Goal: Book appointment/travel/reservation

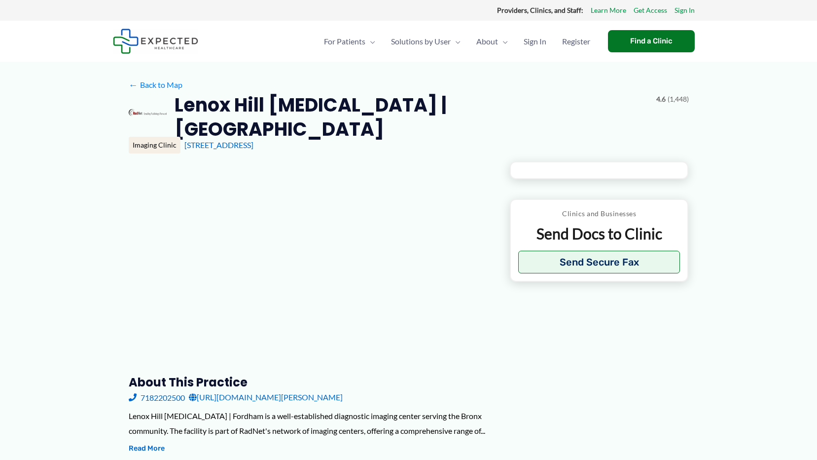
type input "**********"
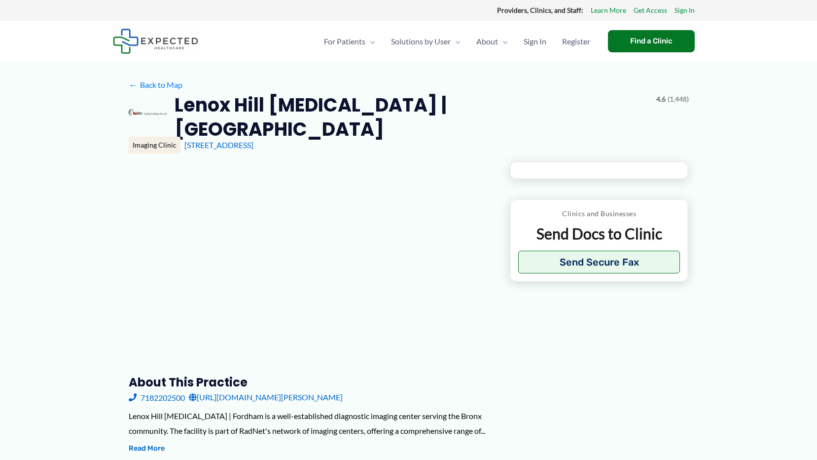
type input "**********"
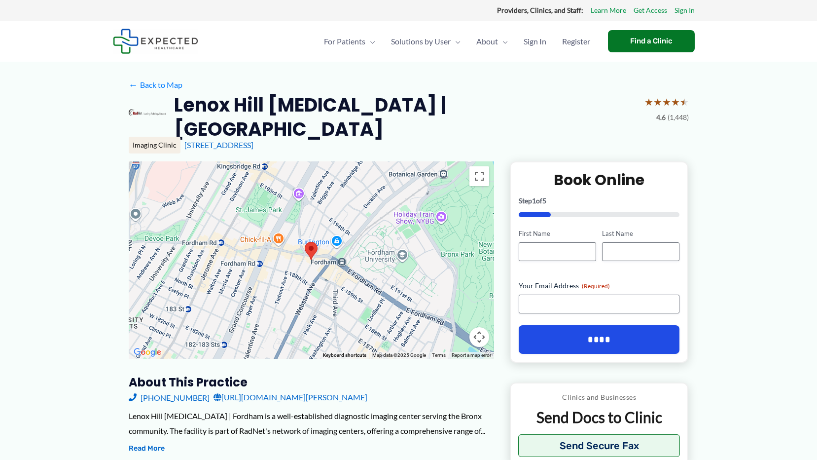
click at [313, 248] on img at bounding box center [311, 251] width 13 height 18
click at [269, 390] on link "[URL][DOMAIN_NAME][PERSON_NAME]" at bounding box center [291, 397] width 154 height 15
